Goal: Task Accomplishment & Management: Complete application form

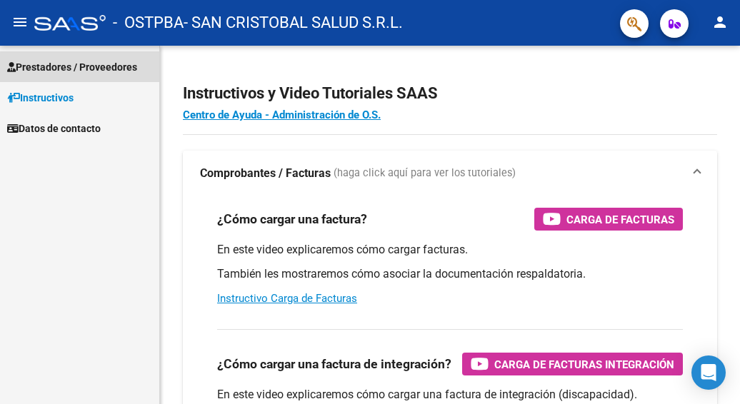
click at [44, 67] on span "Prestadores / Proveedores" at bounding box center [72, 67] width 130 height 16
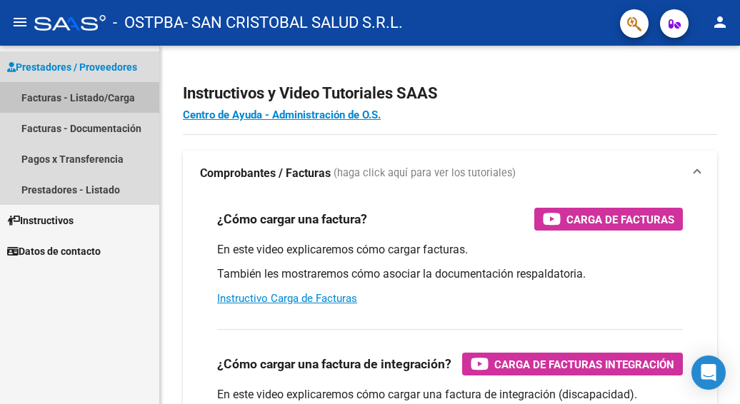
click at [47, 97] on link "Facturas - Listado/Carga" at bounding box center [79, 97] width 159 height 31
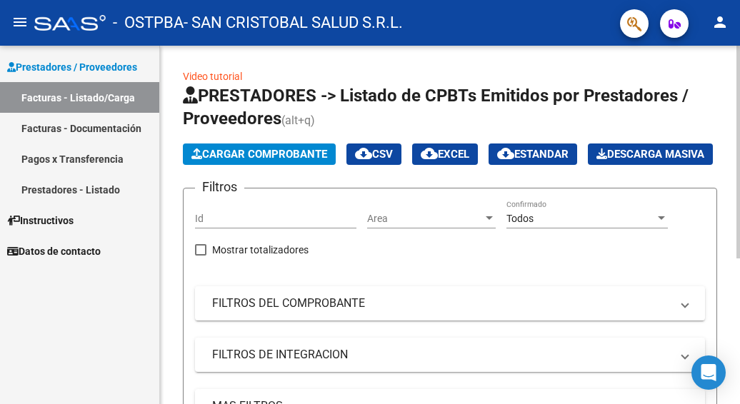
click at [261, 155] on span "Cargar Comprobante" at bounding box center [259, 154] width 136 height 13
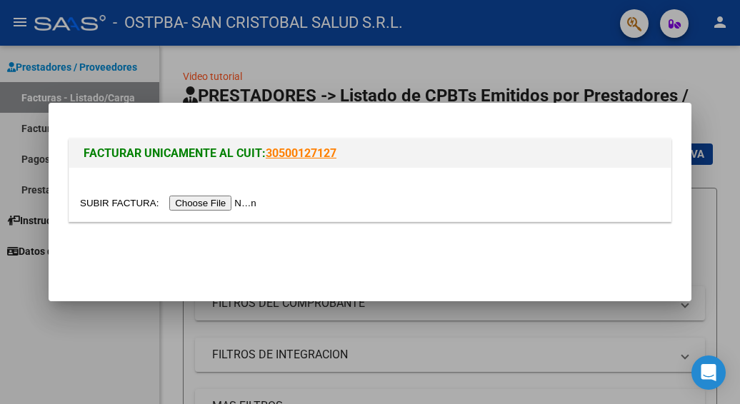
click at [246, 203] on input "file" at bounding box center [170, 203] width 181 height 15
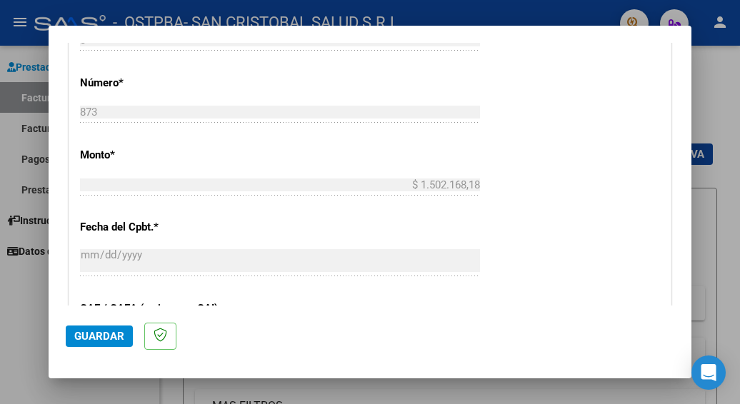
scroll to position [571, 0]
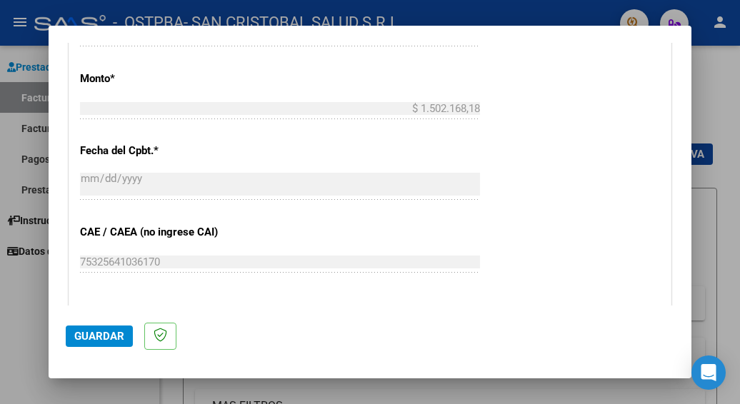
click at [94, 329] on button "Guardar" at bounding box center [99, 336] width 67 height 21
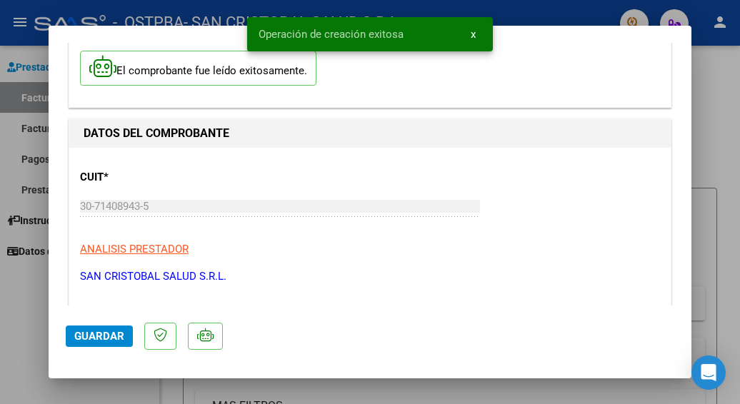
scroll to position [214, 0]
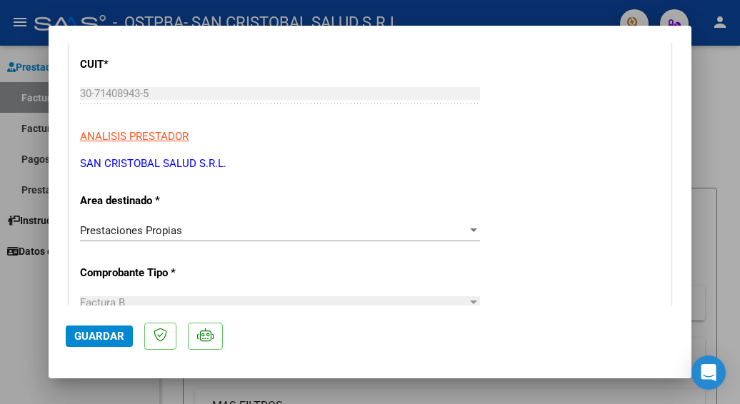
click at [715, 164] on div at bounding box center [370, 202] width 740 height 404
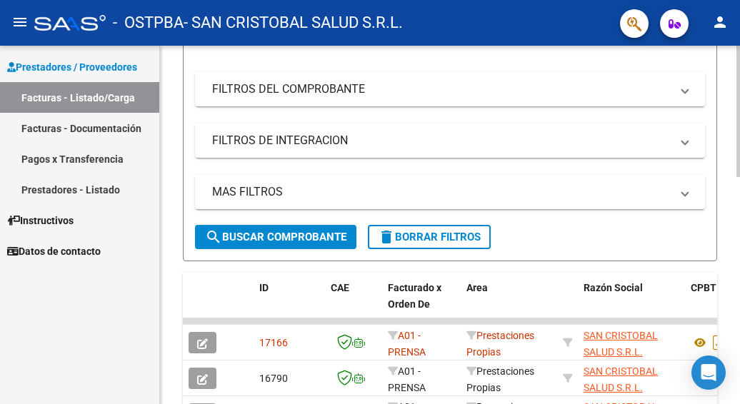
scroll to position [0, 0]
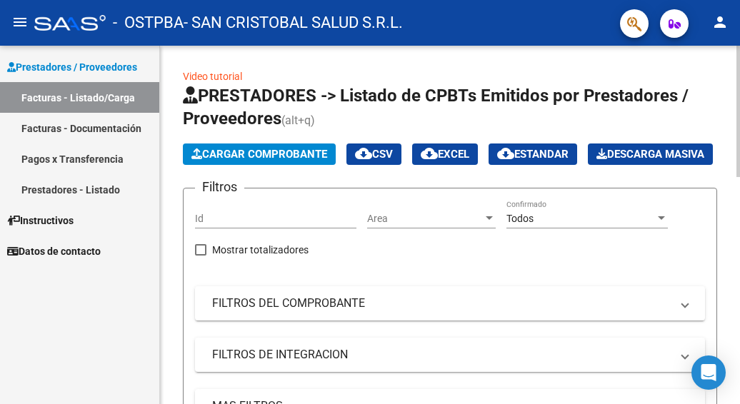
click at [293, 151] on span "Cargar Comprobante" at bounding box center [259, 154] width 136 height 13
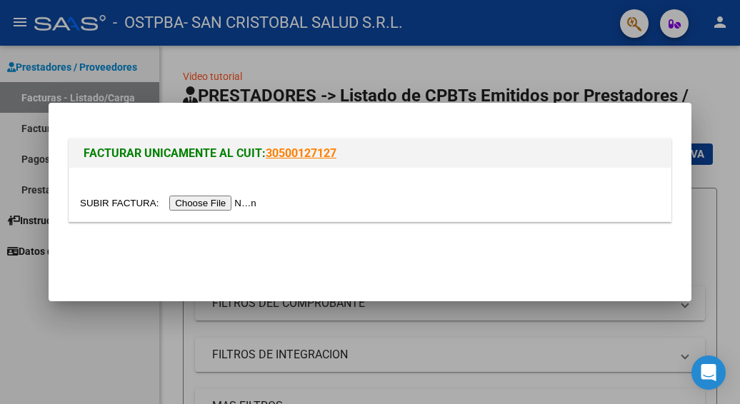
drag, startPoint x: 533, startPoint y: 167, endPoint x: 625, endPoint y: 156, distance: 92.1
click at [535, 168] on div "FACTURAR UNICAMENTE AL CUIT: 30500127127" at bounding box center [370, 181] width 603 height 84
click at [715, 114] on div at bounding box center [370, 202] width 740 height 404
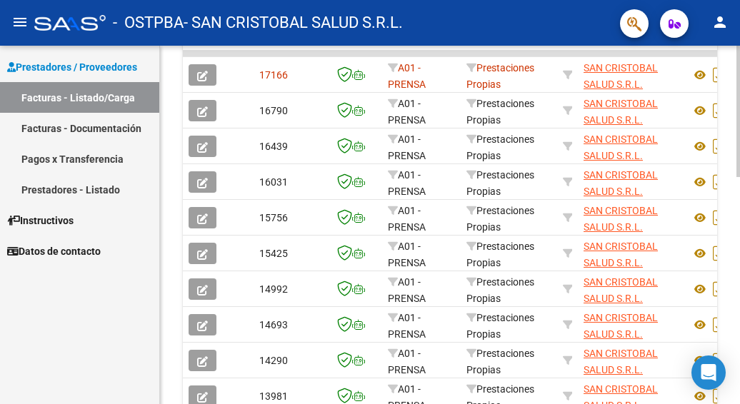
scroll to position [500, 0]
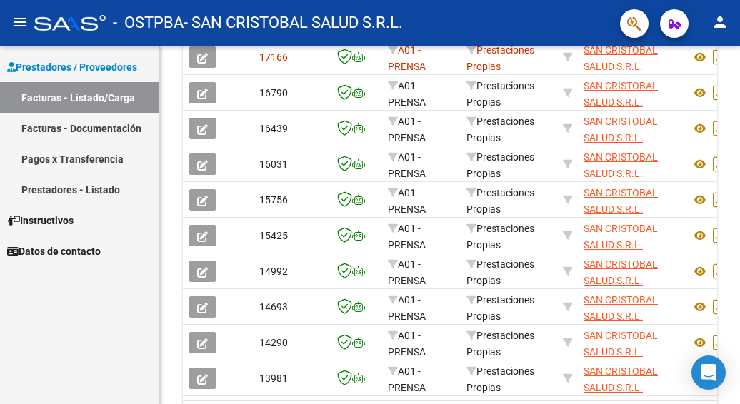
click at [57, 124] on link "Facturas - Documentación" at bounding box center [79, 128] width 159 height 31
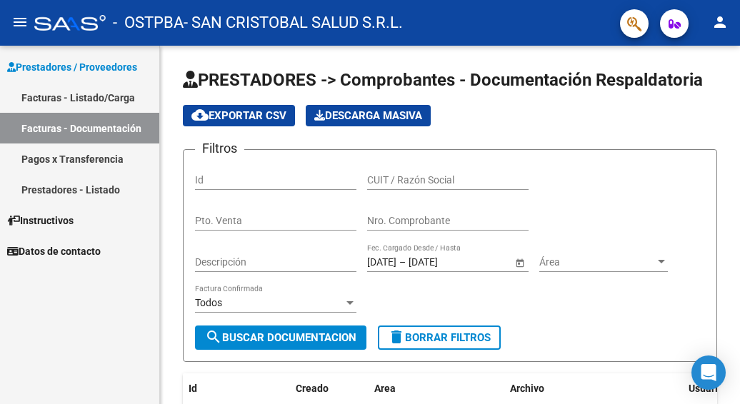
click at [120, 66] on span "Prestadores / Proveedores" at bounding box center [72, 67] width 130 height 16
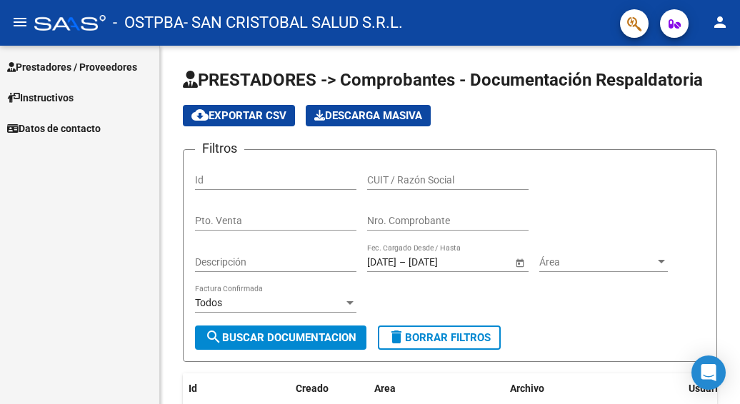
click at [78, 69] on span "Prestadores / Proveedores" at bounding box center [72, 67] width 130 height 16
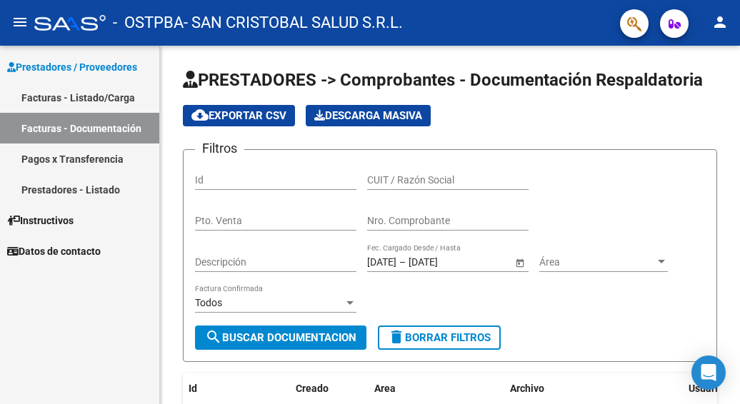
click at [69, 96] on link "Facturas - Listado/Carga" at bounding box center [79, 97] width 159 height 31
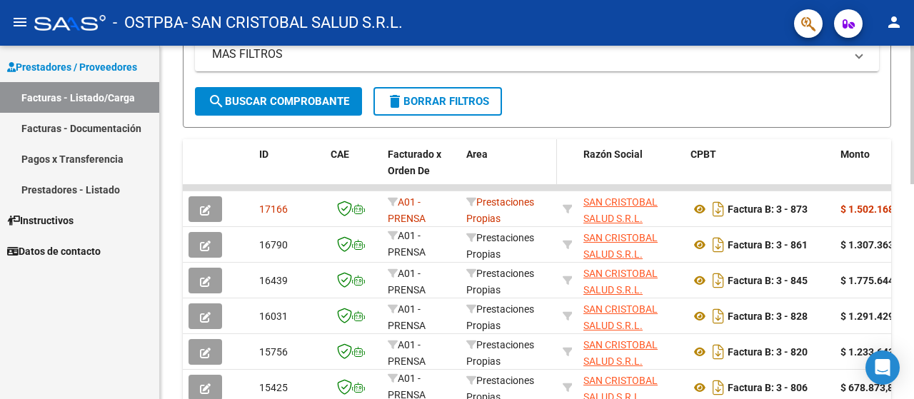
scroll to position [336, 0]
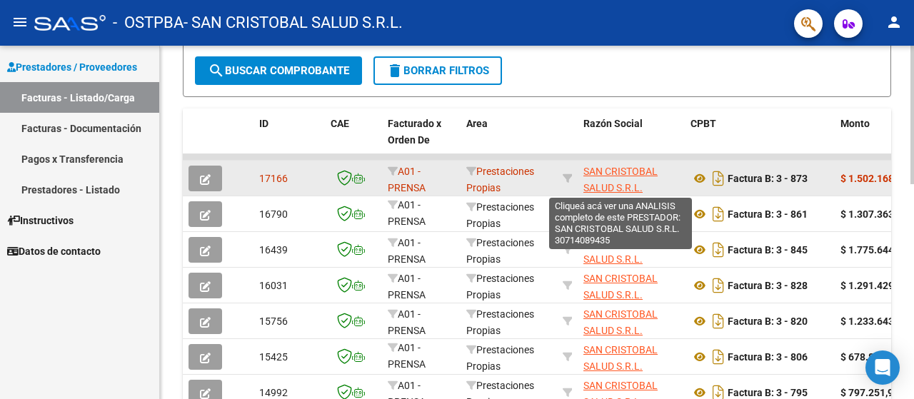
click at [603, 166] on span "SAN CRISTOBAL SALUD S.R.L." at bounding box center [620, 180] width 74 height 28
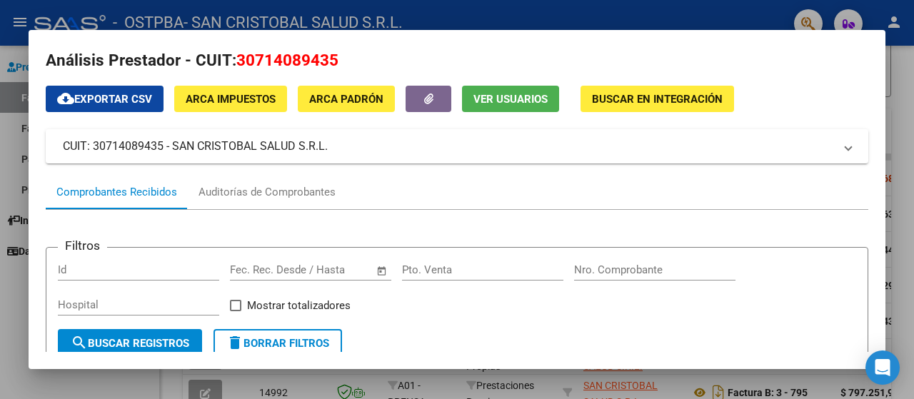
scroll to position [10, 0]
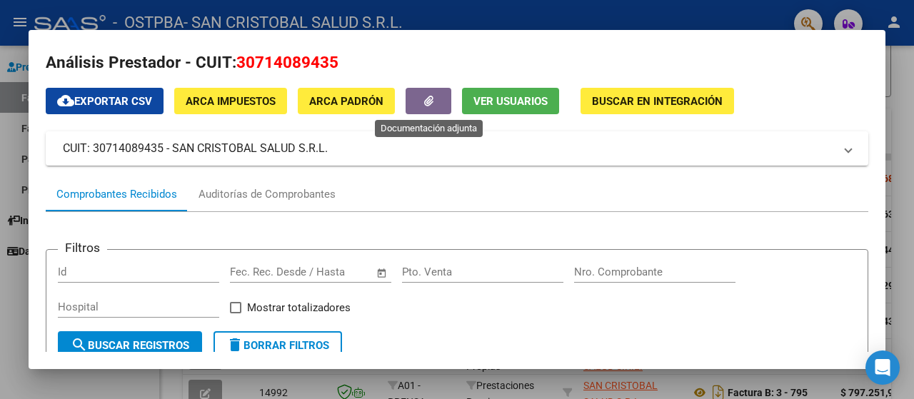
click at [425, 99] on icon "button" at bounding box center [428, 101] width 9 height 11
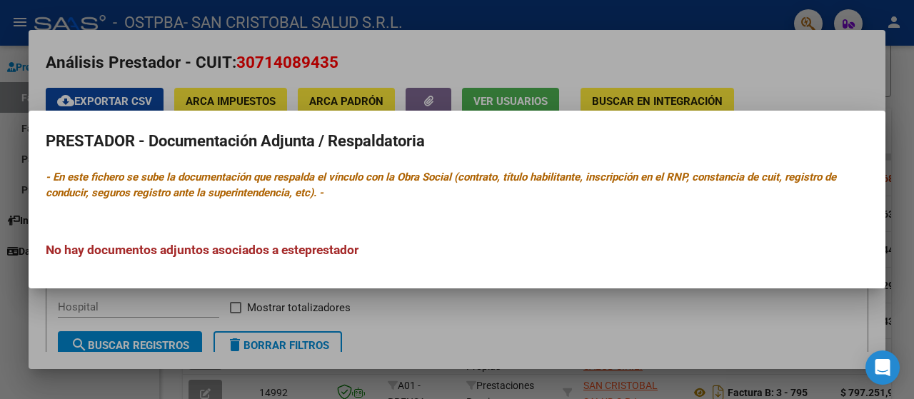
click at [739, 64] on div at bounding box center [457, 199] width 914 height 399
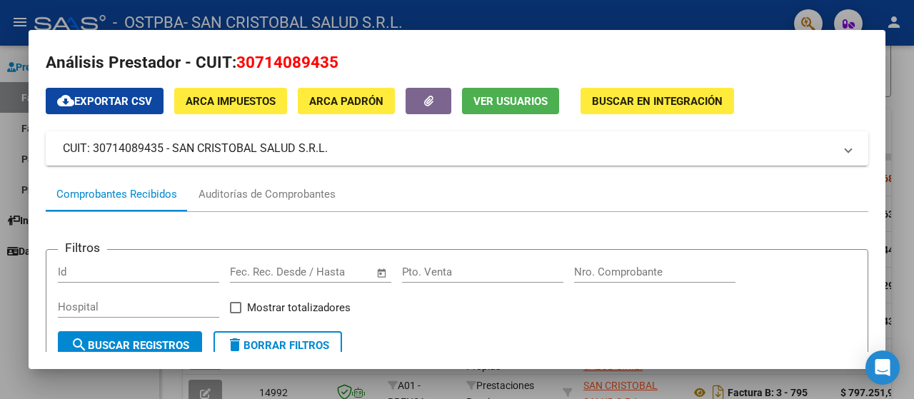
click at [739, 150] on mat-panel-title "CUIT: 30714089435 - SAN CRISTOBAL SALUD S.R.L." at bounding box center [448, 148] width 771 height 17
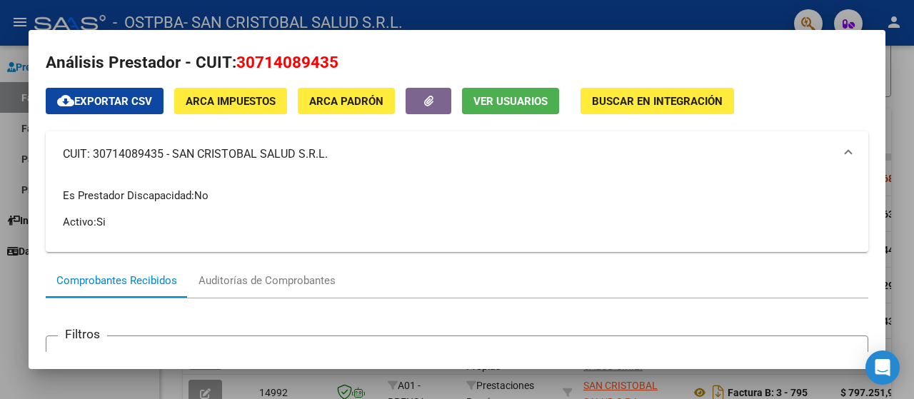
click at [739, 148] on span at bounding box center [848, 154] width 6 height 17
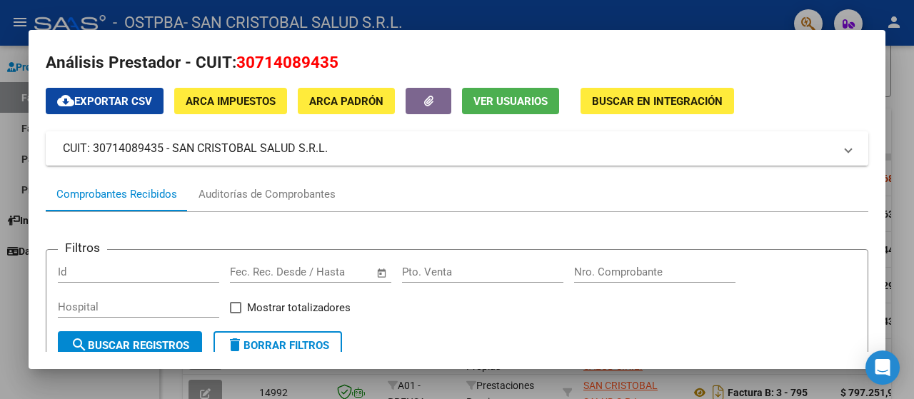
click at [739, 151] on span "CUIT: 30714089435 - SAN CRISTOBAL SALUD S.R.L." at bounding box center [454, 148] width 782 height 17
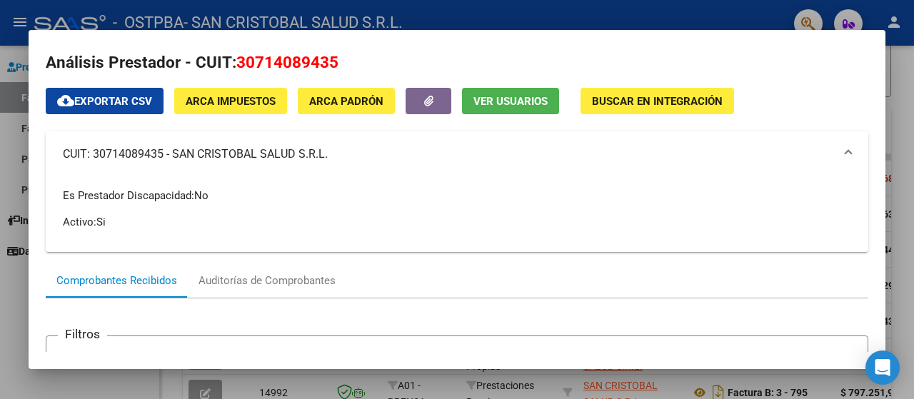
click at [739, 151] on span "CUIT: 30714089435 - SAN CRISTOBAL SALUD S.R.L." at bounding box center [454, 154] width 782 height 17
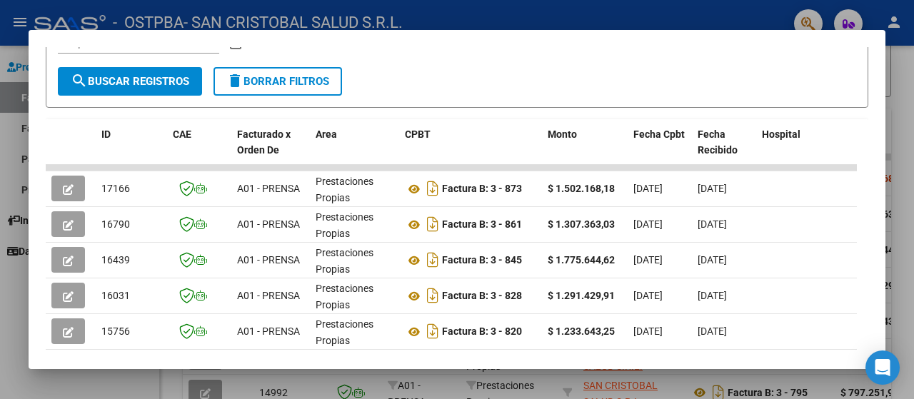
scroll to position [0, 0]
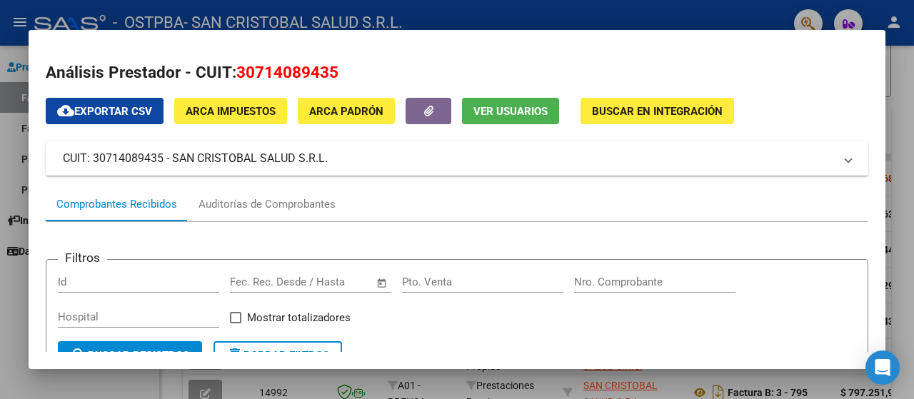
click at [739, 51] on mat-dialog-content "Análisis Prestador - CUIT: 30714089435 cloud_download Exportar CSV ARCA Impuest…" at bounding box center [457, 199] width 857 height 305
click at [732, 16] on div at bounding box center [457, 199] width 914 height 399
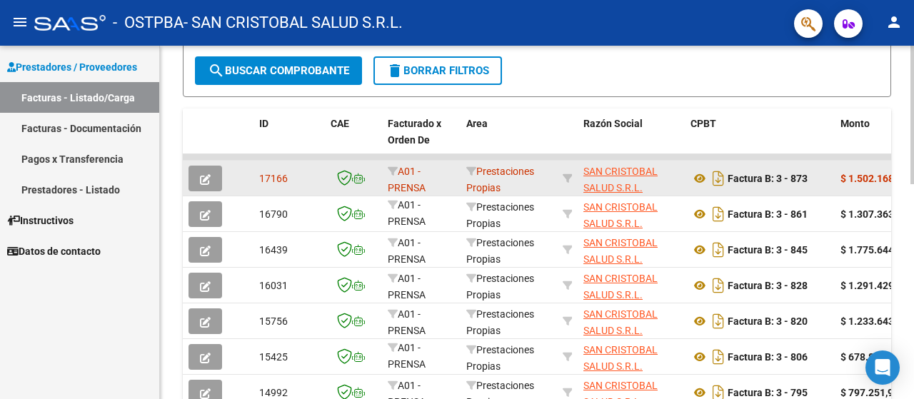
click at [207, 174] on icon "button" at bounding box center [205, 179] width 11 height 11
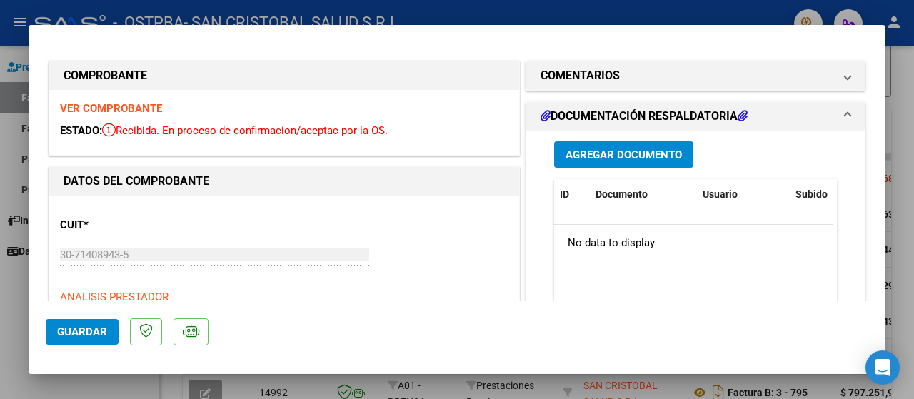
click at [600, 152] on span "Agregar Documento" at bounding box center [623, 154] width 116 height 13
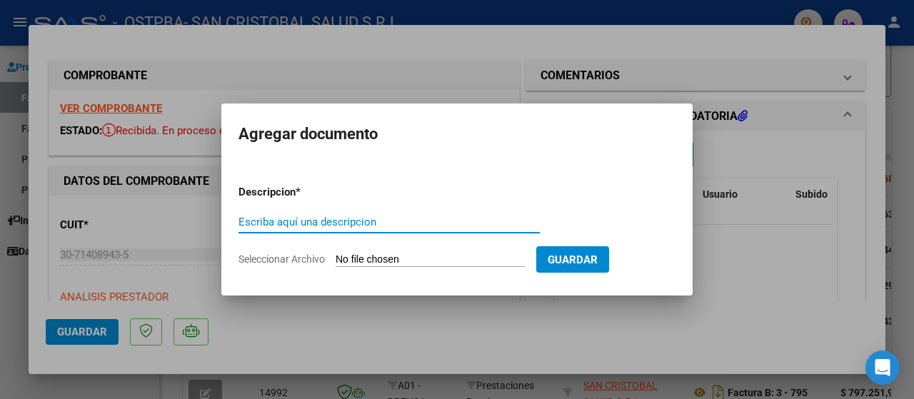
click at [405, 226] on input "Escriba aquí una descripcion" at bounding box center [388, 222] width 301 height 13
type input "l"
type input "detalle administrativo"
click at [423, 261] on input "Seleccionar Archivo" at bounding box center [430, 260] width 189 height 14
type input "C:\fakepath\LIQ OSTPBA.xlsx"
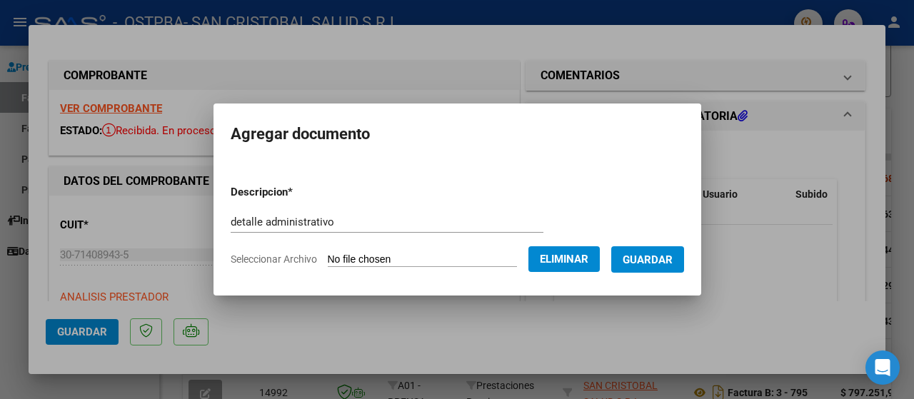
click at [664, 256] on span "Guardar" at bounding box center [648, 259] width 50 height 13
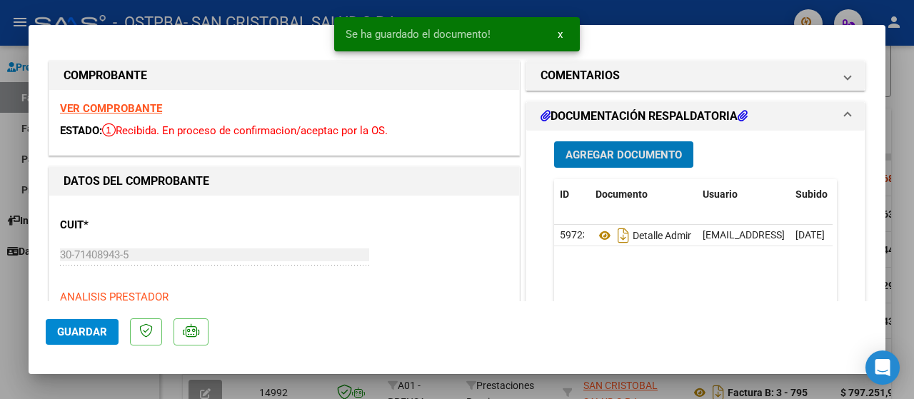
click at [615, 148] on span "Agregar Documento" at bounding box center [623, 154] width 116 height 13
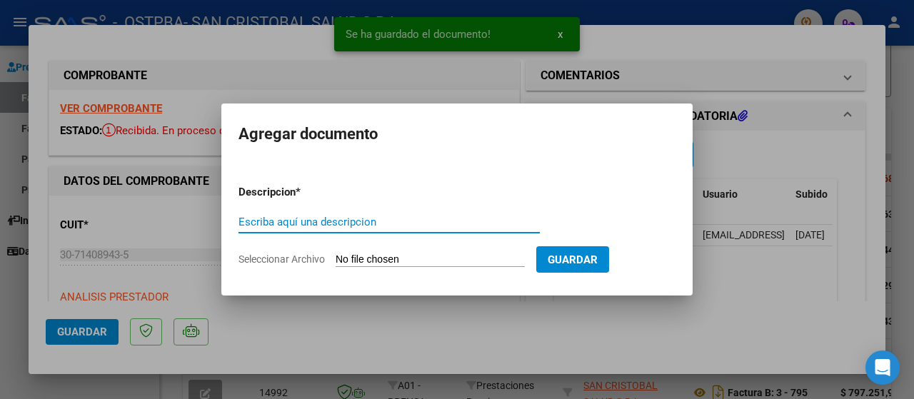
click at [433, 231] on div "Escriba aquí una descripcion" at bounding box center [388, 221] width 301 height 21
click at [434, 226] on input "Escriba aquí una descripcion" at bounding box center [388, 222] width 301 height 13
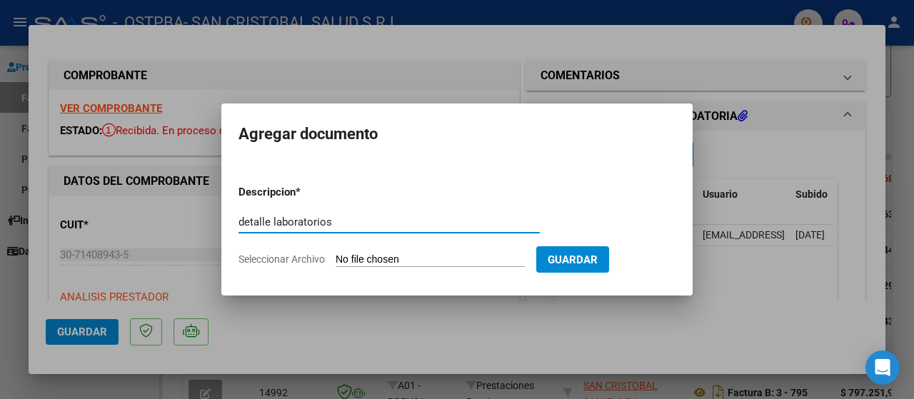
type input "detalle laboratorios"
click at [421, 256] on input "Seleccionar Archivo" at bounding box center [430, 260] width 189 height 14
type input "C:\fakepath\TOTAL LAB.xls"
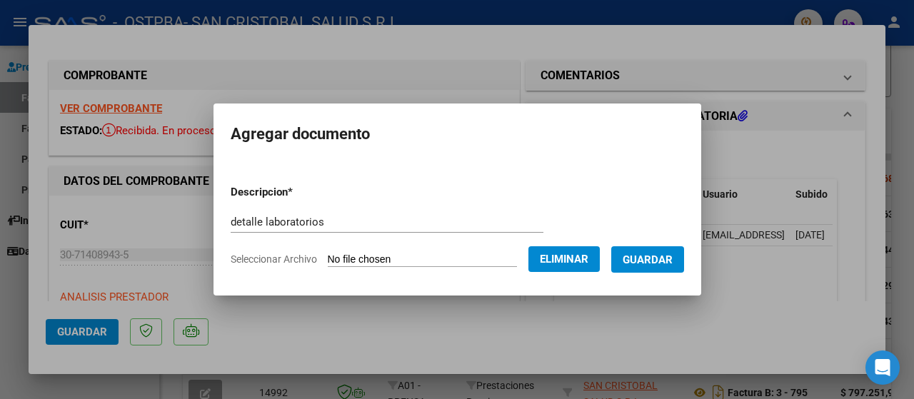
click at [713, 332] on div at bounding box center [457, 199] width 914 height 399
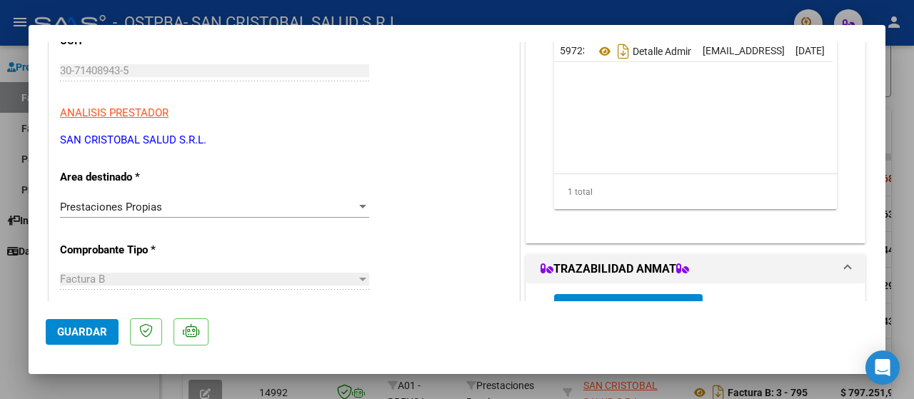
scroll to position [59, 0]
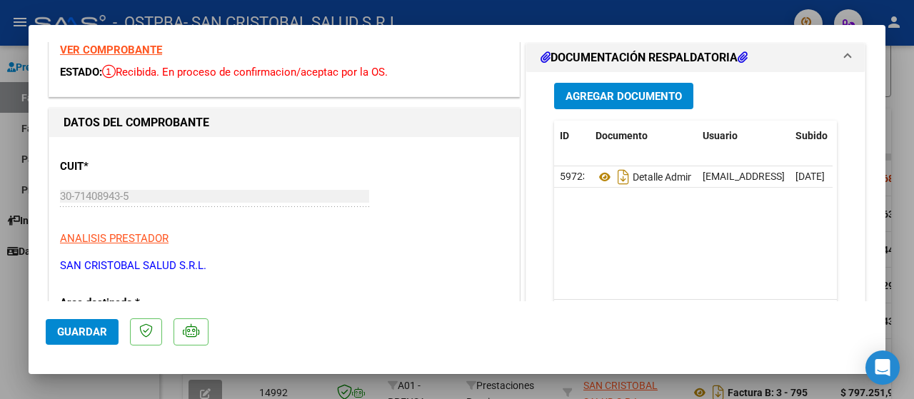
click at [639, 99] on span "Agregar Documento" at bounding box center [623, 96] width 116 height 13
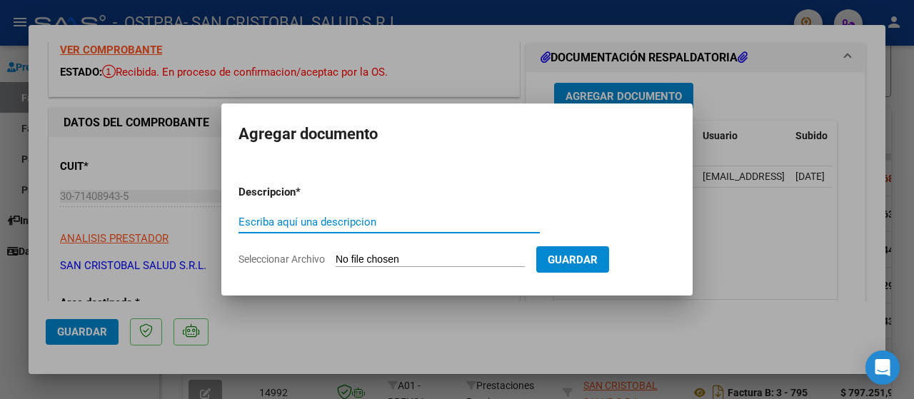
click at [363, 216] on input "Escriba aquí una descripcion" at bounding box center [388, 222] width 301 height 13
type input "detalle laboratorio"
click at [448, 261] on input "Seleccionar Archivo" at bounding box center [430, 260] width 189 height 14
type input "C:\fakepath\TOTAL LAB.xls"
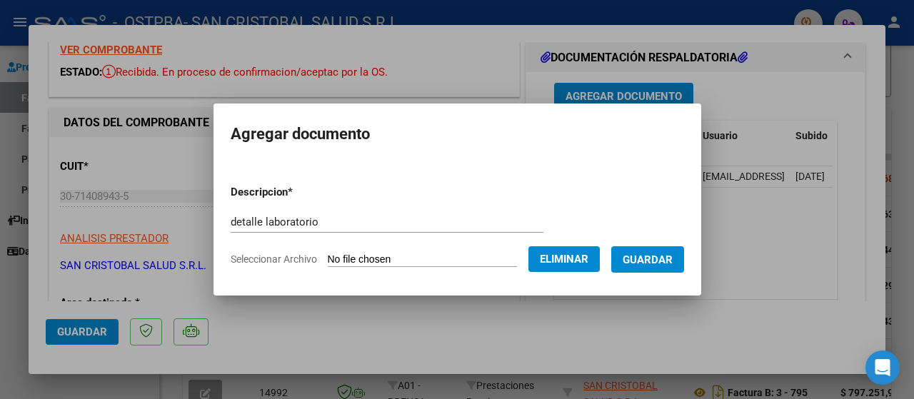
click at [657, 262] on span "Guardar" at bounding box center [648, 259] width 50 height 13
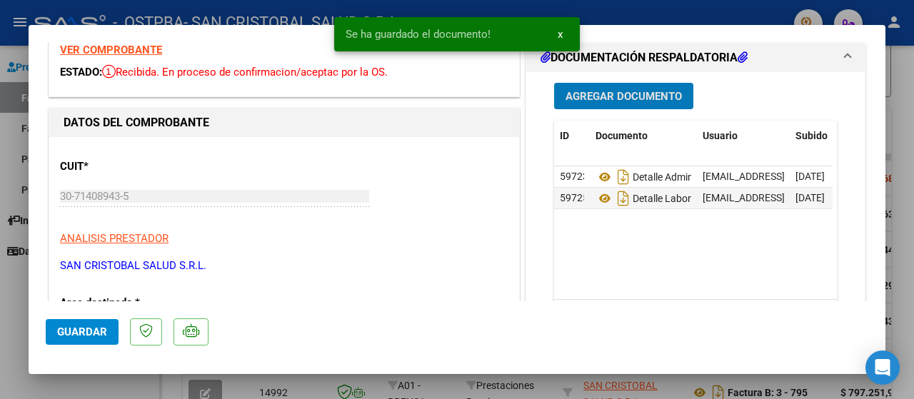
click at [633, 91] on span "Agregar Documento" at bounding box center [623, 96] width 116 height 13
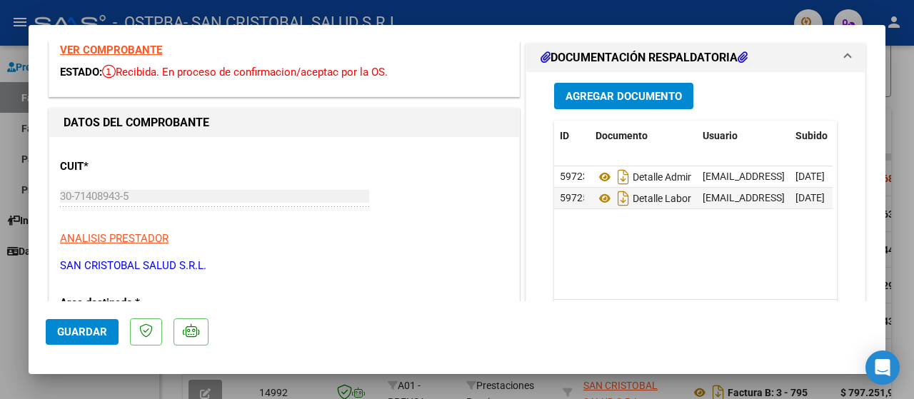
click at [621, 93] on span "Agregar Documento" at bounding box center [623, 96] width 116 height 13
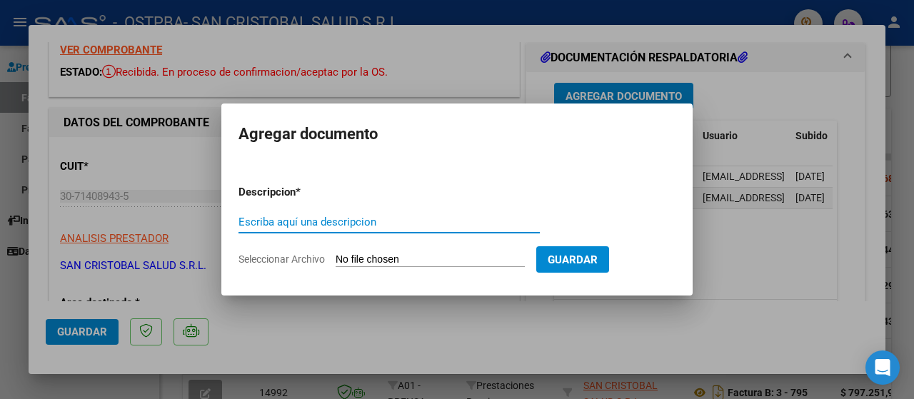
click at [401, 226] on input "Escriba aquí una descripcion" at bounding box center [388, 222] width 301 height 13
drag, startPoint x: 358, startPoint y: 221, endPoint x: 331, endPoint y: 222, distance: 26.5
click at [327, 222] on input "documentación respaldatoria" at bounding box center [388, 222] width 301 height 13
type input "documentación respaldatoria"
click at [457, 256] on input "Seleccionar Archivo" at bounding box center [430, 260] width 189 height 14
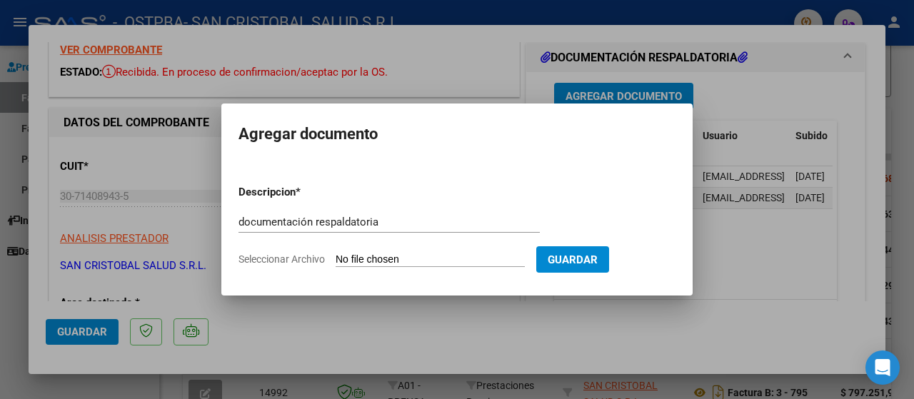
type input "C:\fakepath\OSTPBA DOC JULIO .pdf"
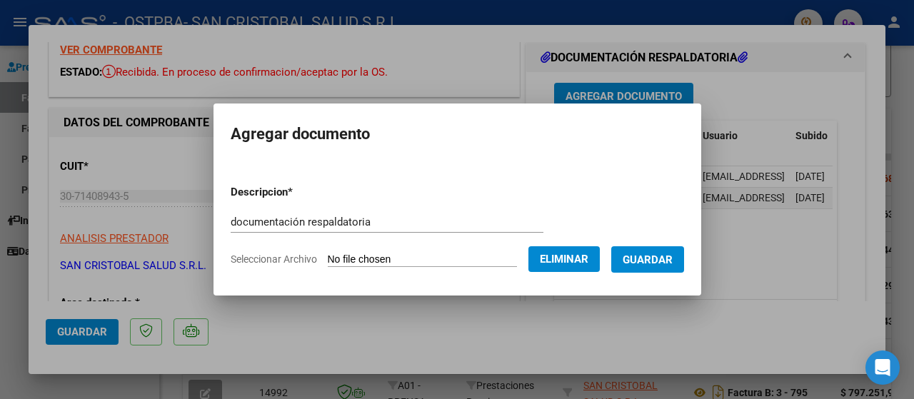
click at [663, 253] on span "Guardar" at bounding box center [648, 259] width 50 height 13
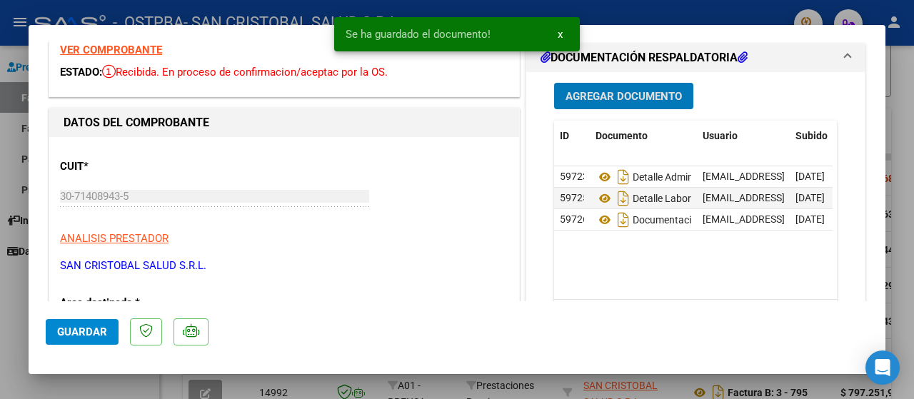
click at [633, 84] on button "Agregar Documento" at bounding box center [623, 96] width 139 height 26
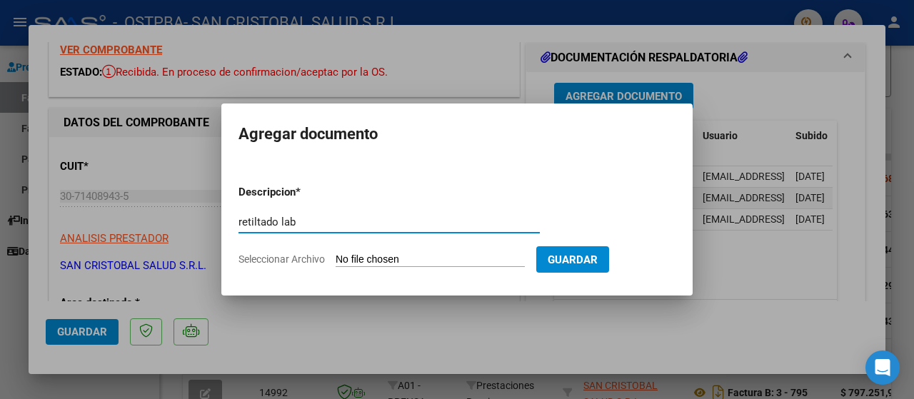
click at [376, 225] on input "retiltado lab" at bounding box center [388, 222] width 301 height 13
drag, startPoint x: 376, startPoint y: 225, endPoint x: 477, endPoint y: 212, distance: 101.5
click at [376, 225] on input "retiltado lab" at bounding box center [388, 222] width 301 height 13
drag, startPoint x: 253, startPoint y: 218, endPoint x: 237, endPoint y: 219, distance: 15.8
drag, startPoint x: 237, startPoint y: 219, endPoint x: 518, endPoint y: 228, distance: 281.4
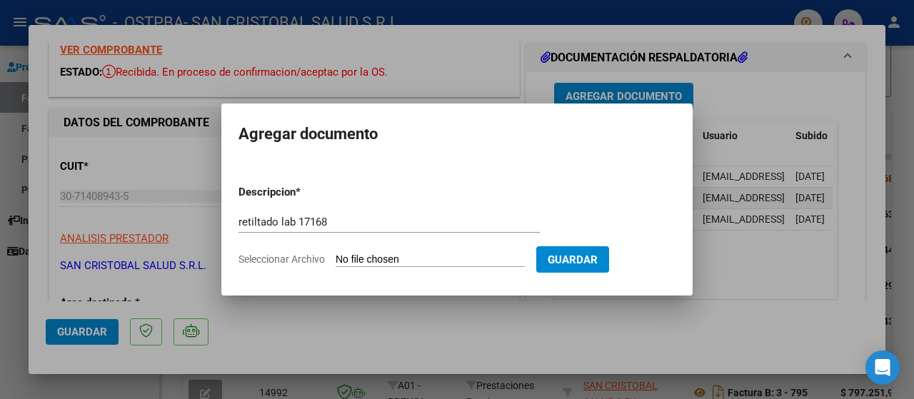
click at [520, 228] on input "retiltado lab 17168" at bounding box center [388, 222] width 301 height 13
click at [253, 219] on input "retiltado lab 17168" at bounding box center [388, 222] width 301 height 13
type input "resultado lab 17168"
click at [443, 258] on input "Seleccionar Archivo" at bounding box center [430, 260] width 189 height 14
type input "C:\fakepath\lab N° 17168.pdf"
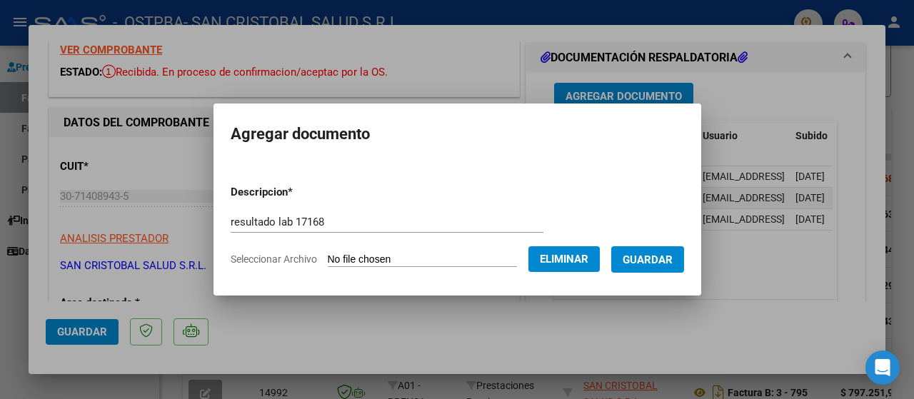
click at [673, 258] on span "Guardar" at bounding box center [648, 259] width 50 height 13
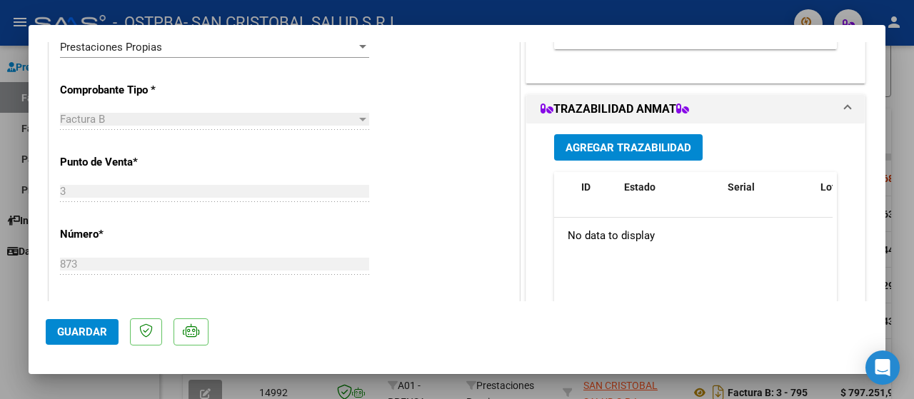
scroll to position [0, 0]
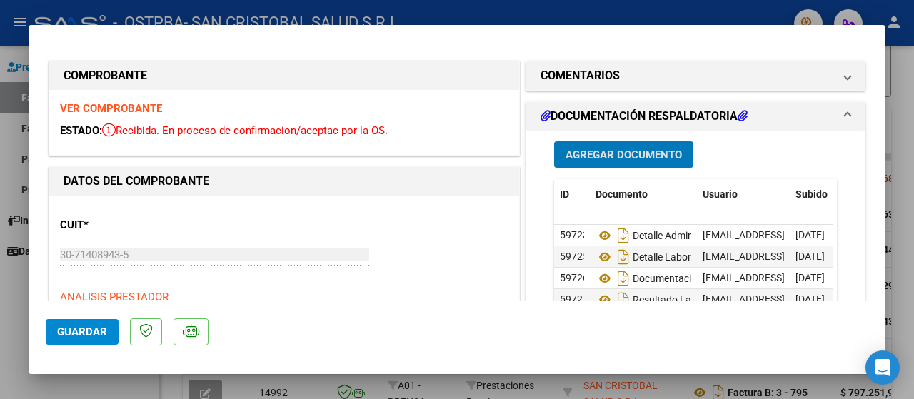
click at [77, 335] on span "Guardar" at bounding box center [82, 332] width 50 height 13
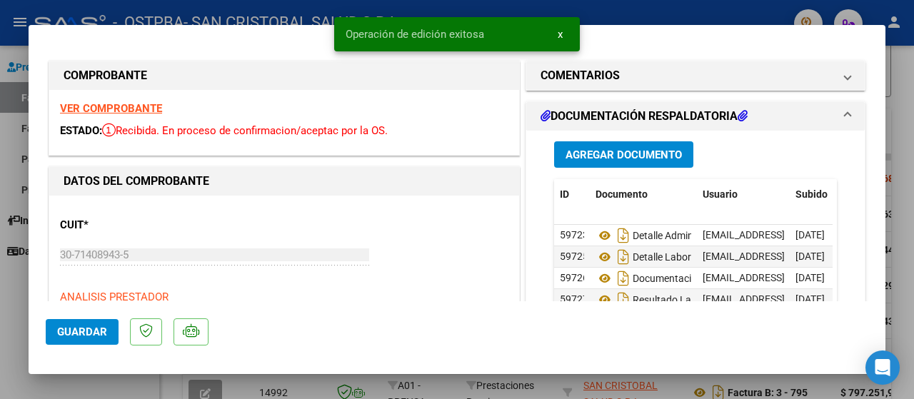
click at [739, 14] on div at bounding box center [457, 199] width 914 height 399
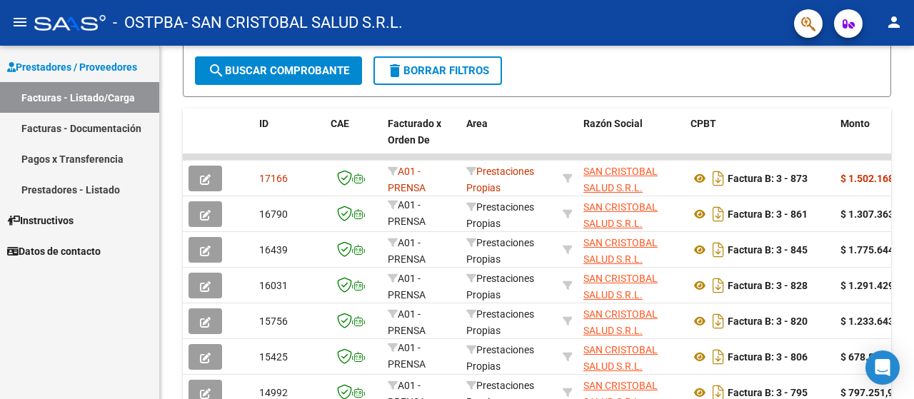
scroll to position [286, 0]
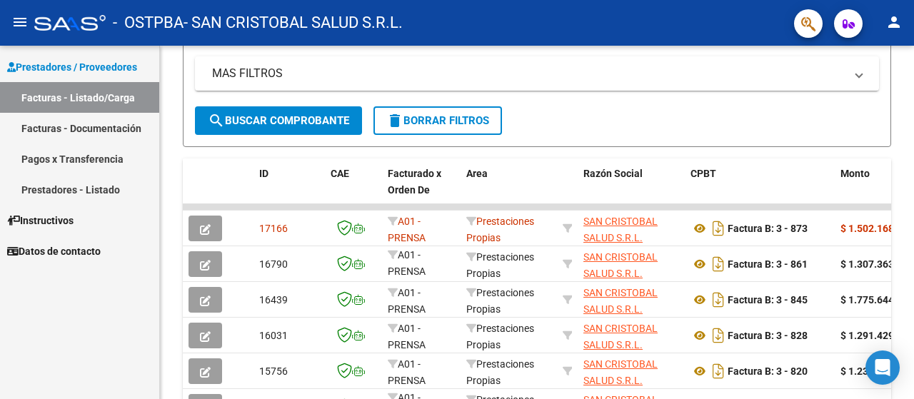
click at [39, 91] on link "Facturas - Listado/Carga" at bounding box center [79, 97] width 159 height 31
click at [44, 18] on div at bounding box center [69, 23] width 71 height 16
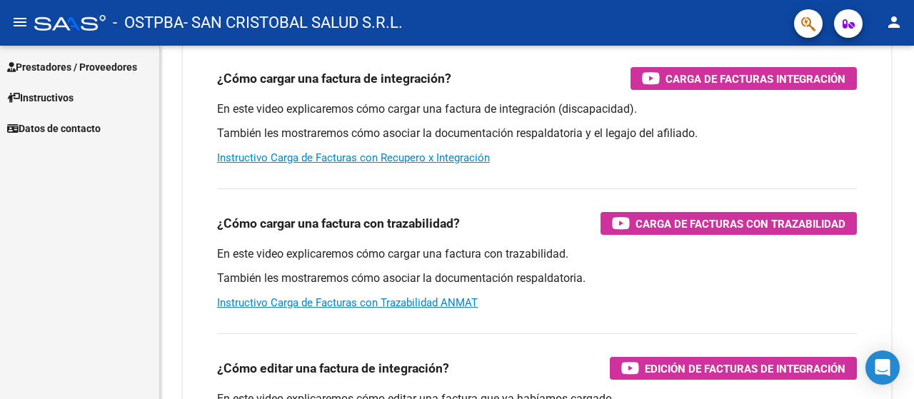
click at [50, 66] on span "Prestadores / Proveedores" at bounding box center [72, 67] width 130 height 16
